Goal: Information Seeking & Learning: Understand process/instructions

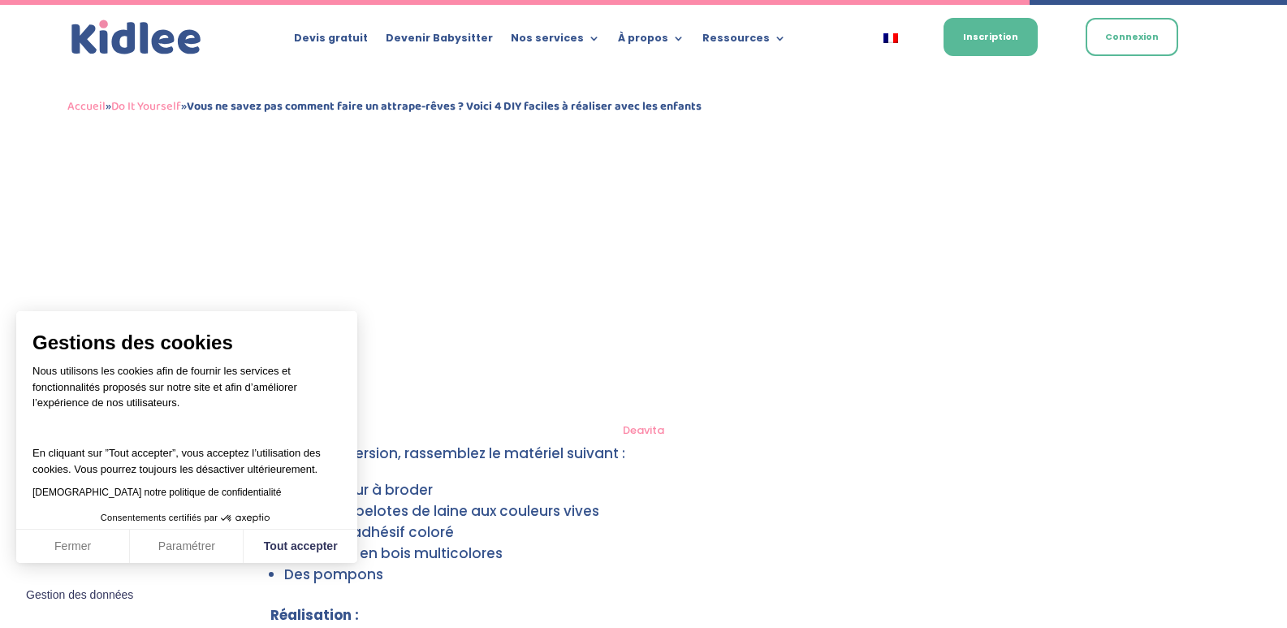
scroll to position [3854, 0]
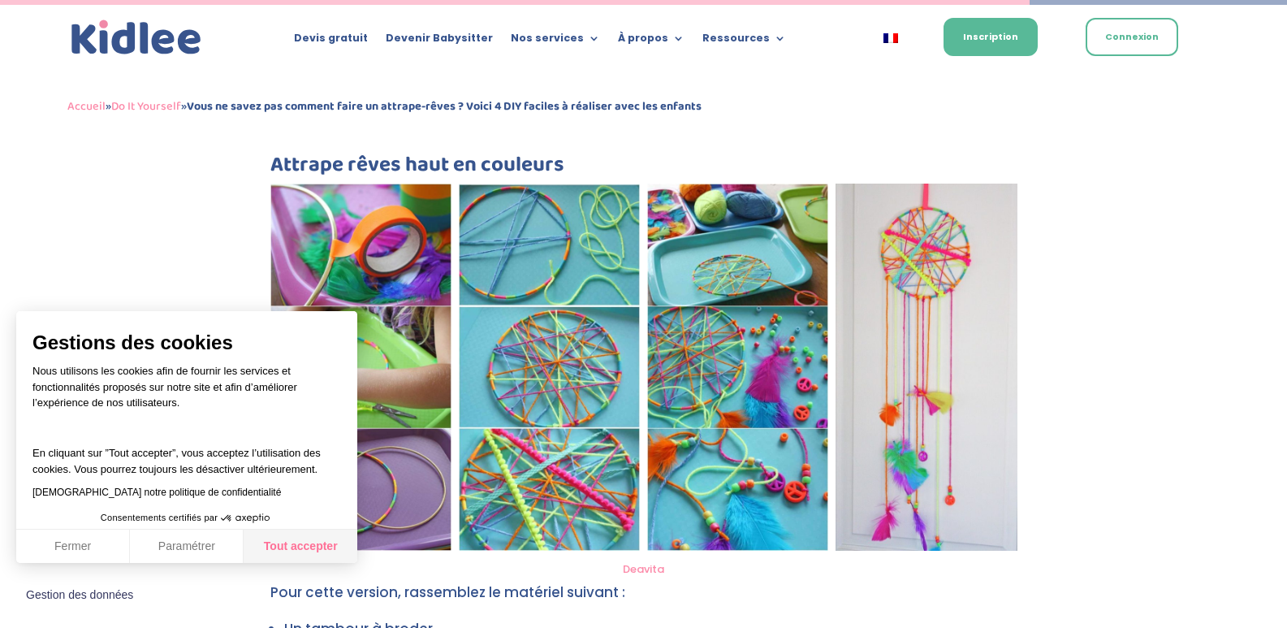
click at [276, 541] on button "Tout accepter" at bounding box center [301, 547] width 114 height 34
checkbox input "true"
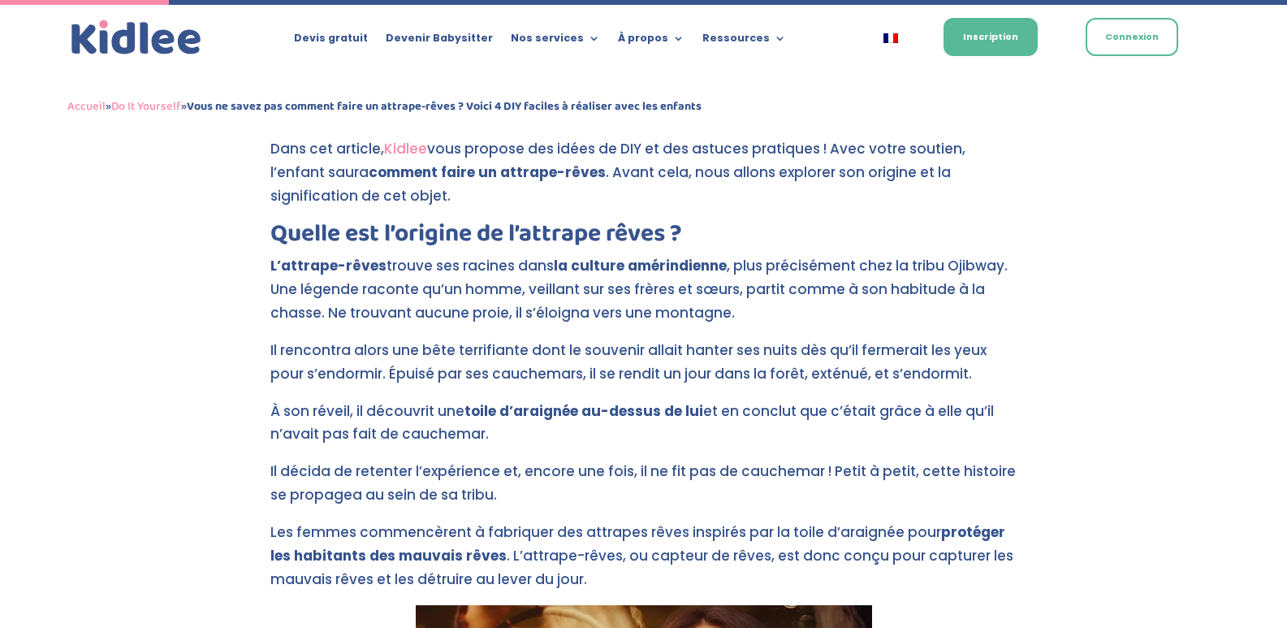
scroll to position [650, 0]
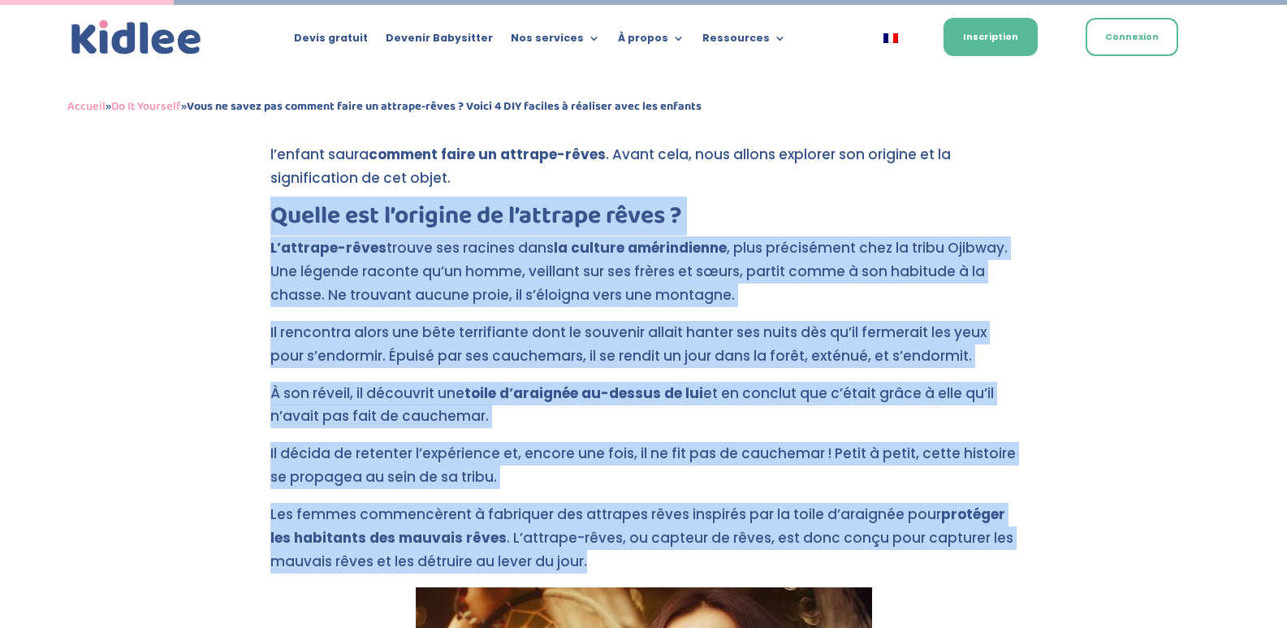
drag, startPoint x: 262, startPoint y: 211, endPoint x: 783, endPoint y: 560, distance: 627.1
copy div "Loremi dol s’ametcon ad e’seddoei tempo ? I’utlabor-etdol magnaa eni adminim ve…"
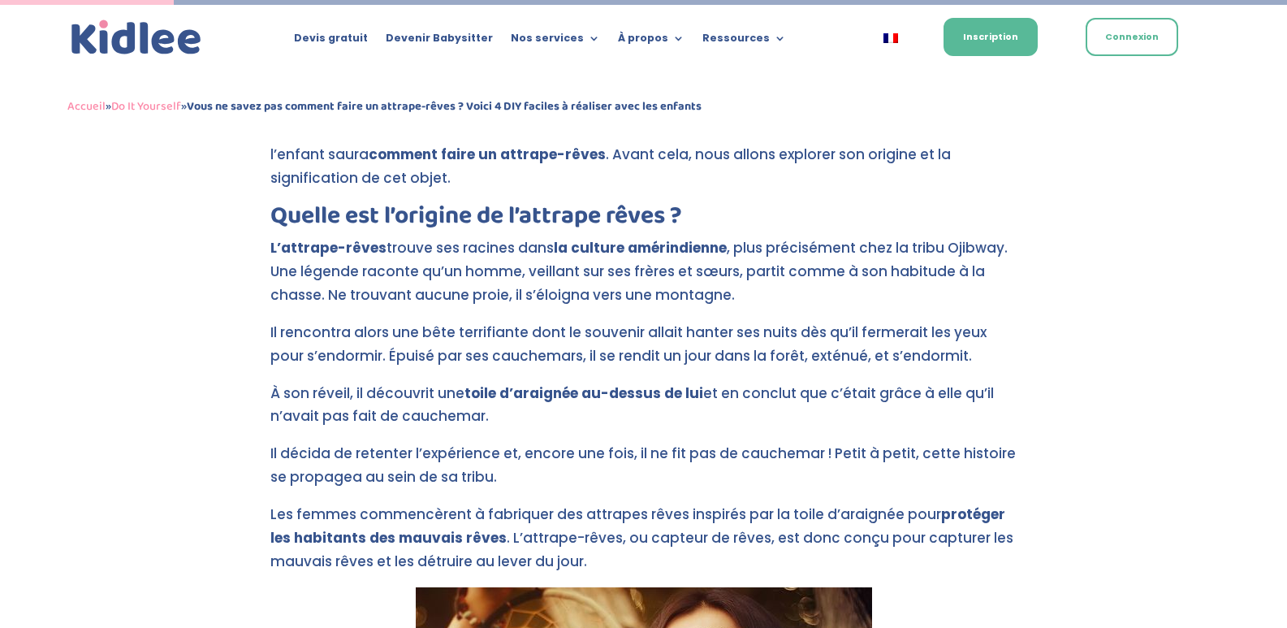
click at [928, 124] on div "Accueil » Do It Yourself » Vous ne savez pas comment faire un attrape-rêves ? V…" at bounding box center [643, 106] width 1153 height 67
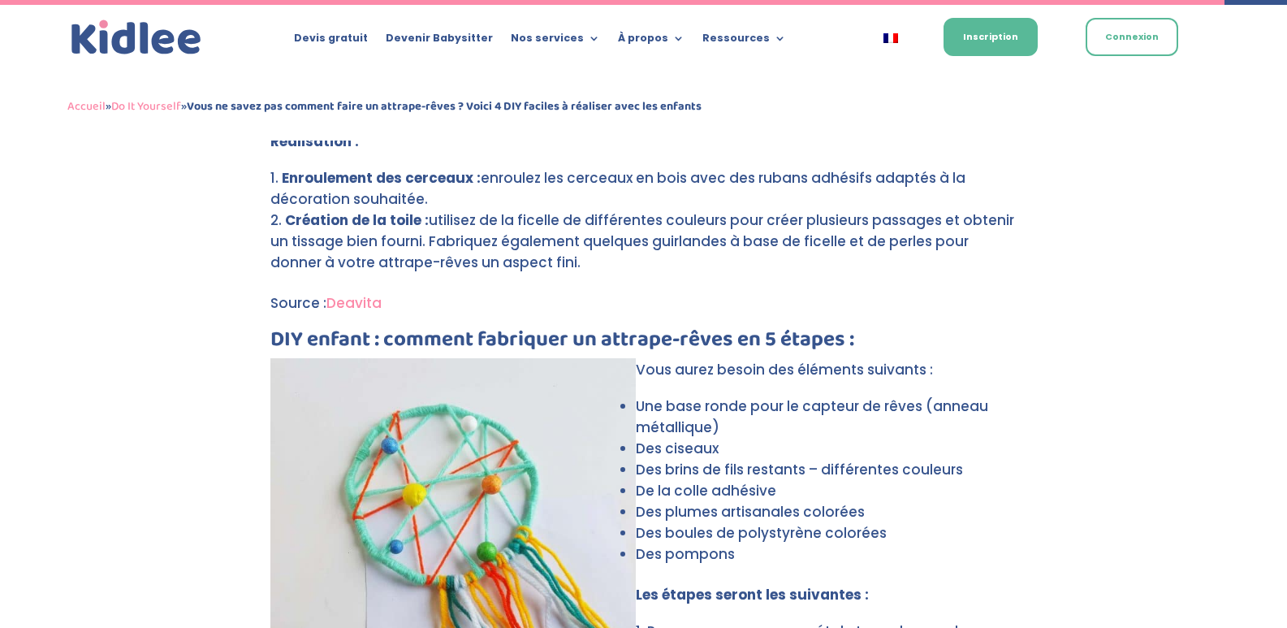
scroll to position [4629, 0]
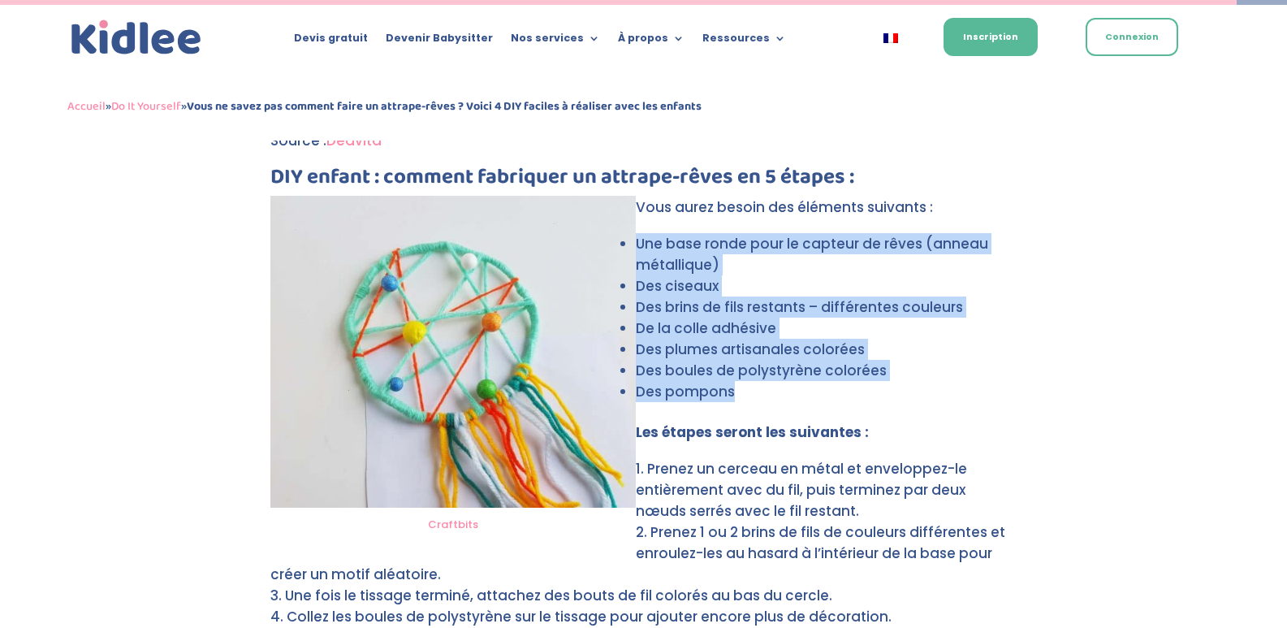
drag, startPoint x: 641, startPoint y: 224, endPoint x: 734, endPoint y: 365, distance: 168.7
click at [734, 365] on ul "Une base ronde pour le capteur de rêves (anneau métallique) Des ciseaux Des bri…" at bounding box center [643, 327] width 747 height 188
copy ul "Une base ronde pour le capteur de rêves (anneau métallique) Des ciseaux Des bri…"
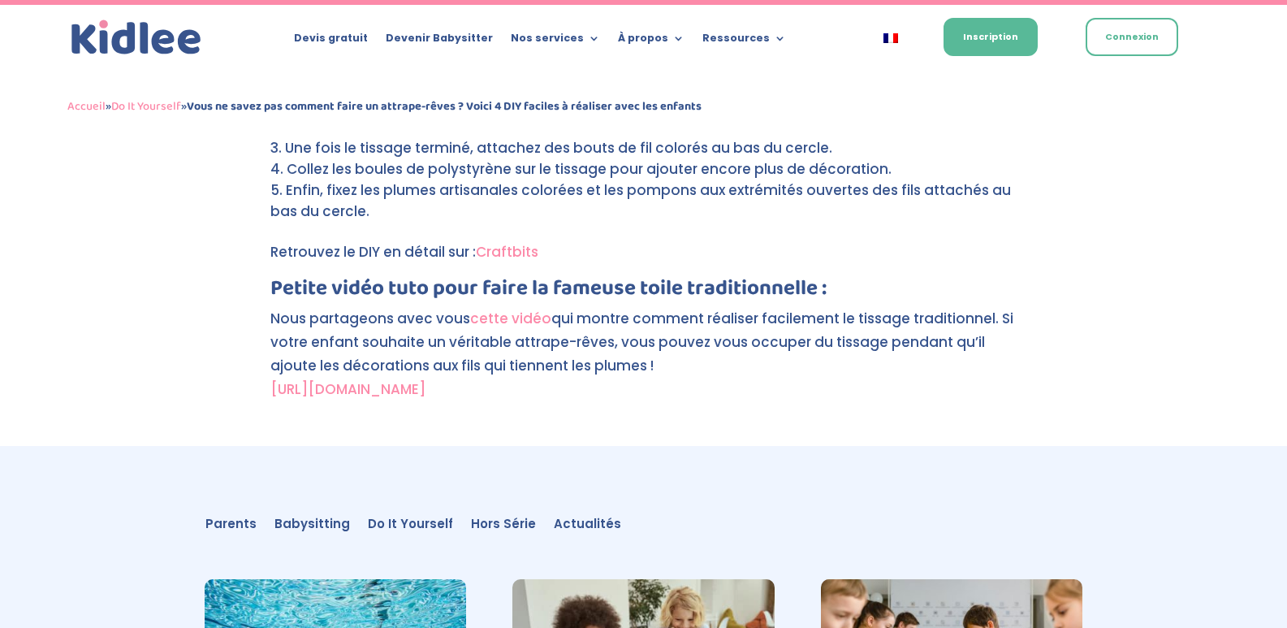
scroll to position [5035, 0]
